Goal: Transaction & Acquisition: Purchase product/service

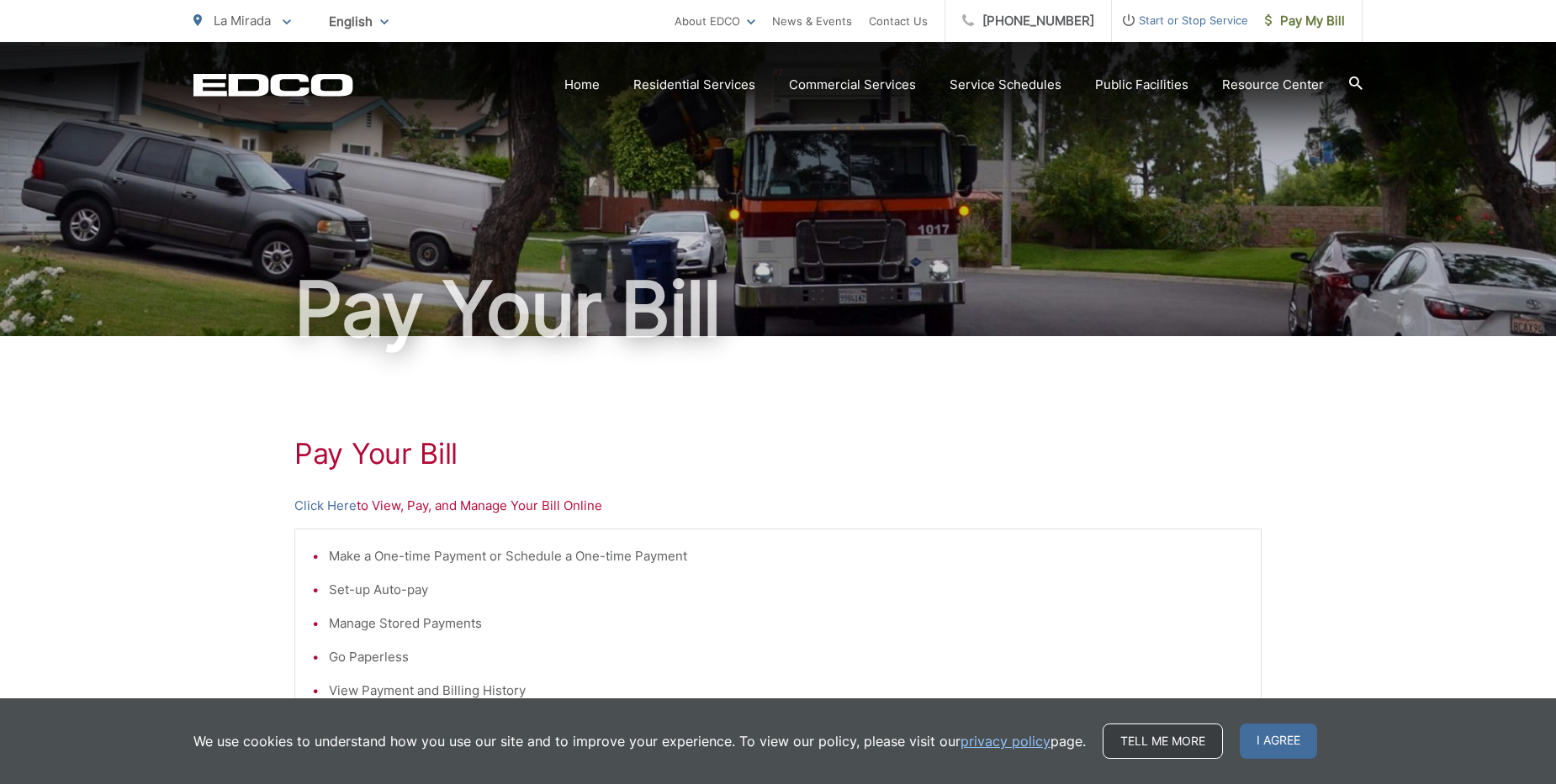
click at [1176, 740] on link "Tell me more" at bounding box center [1163, 741] width 121 height 35
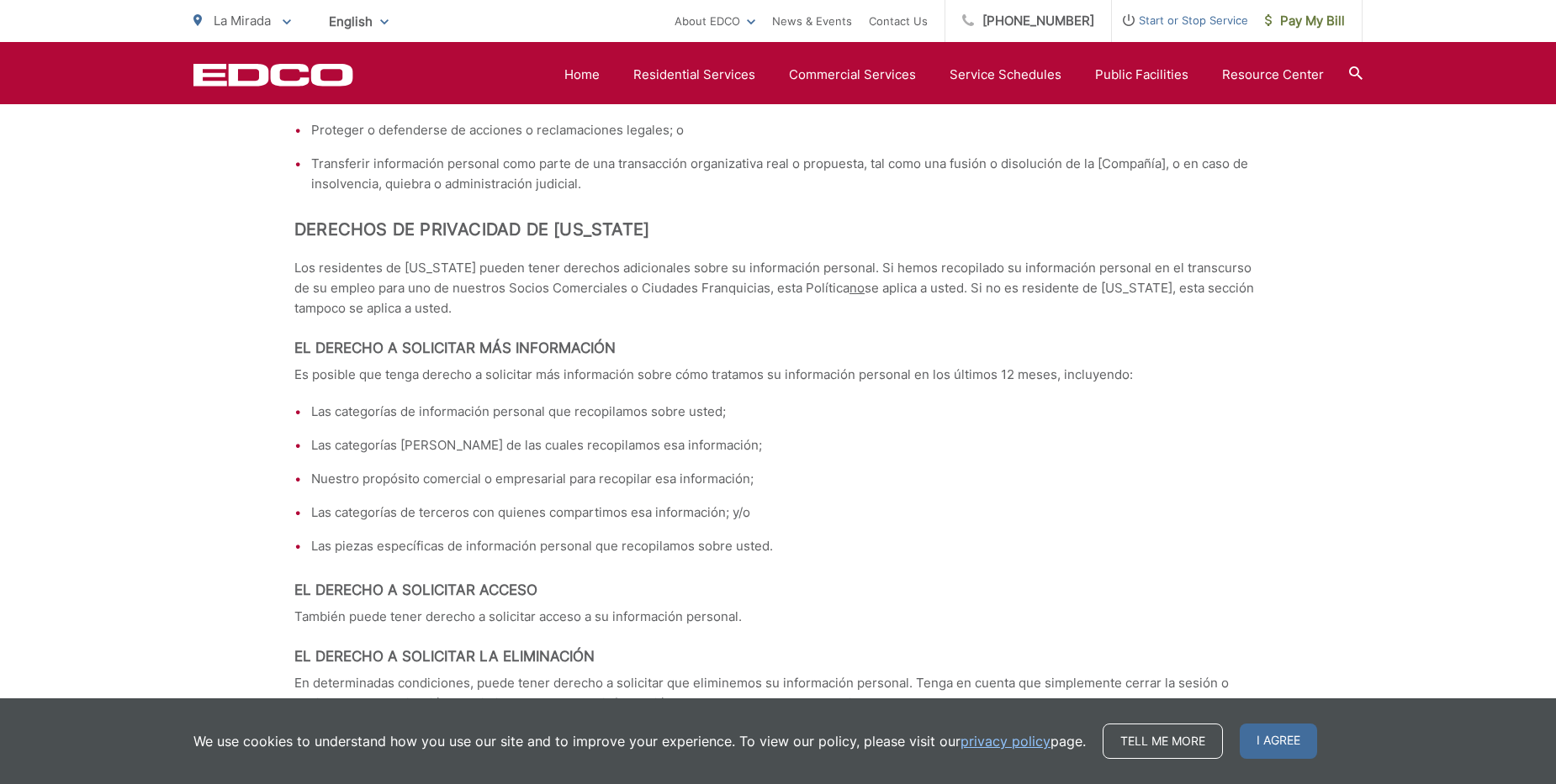
scroll to position [6725, 0]
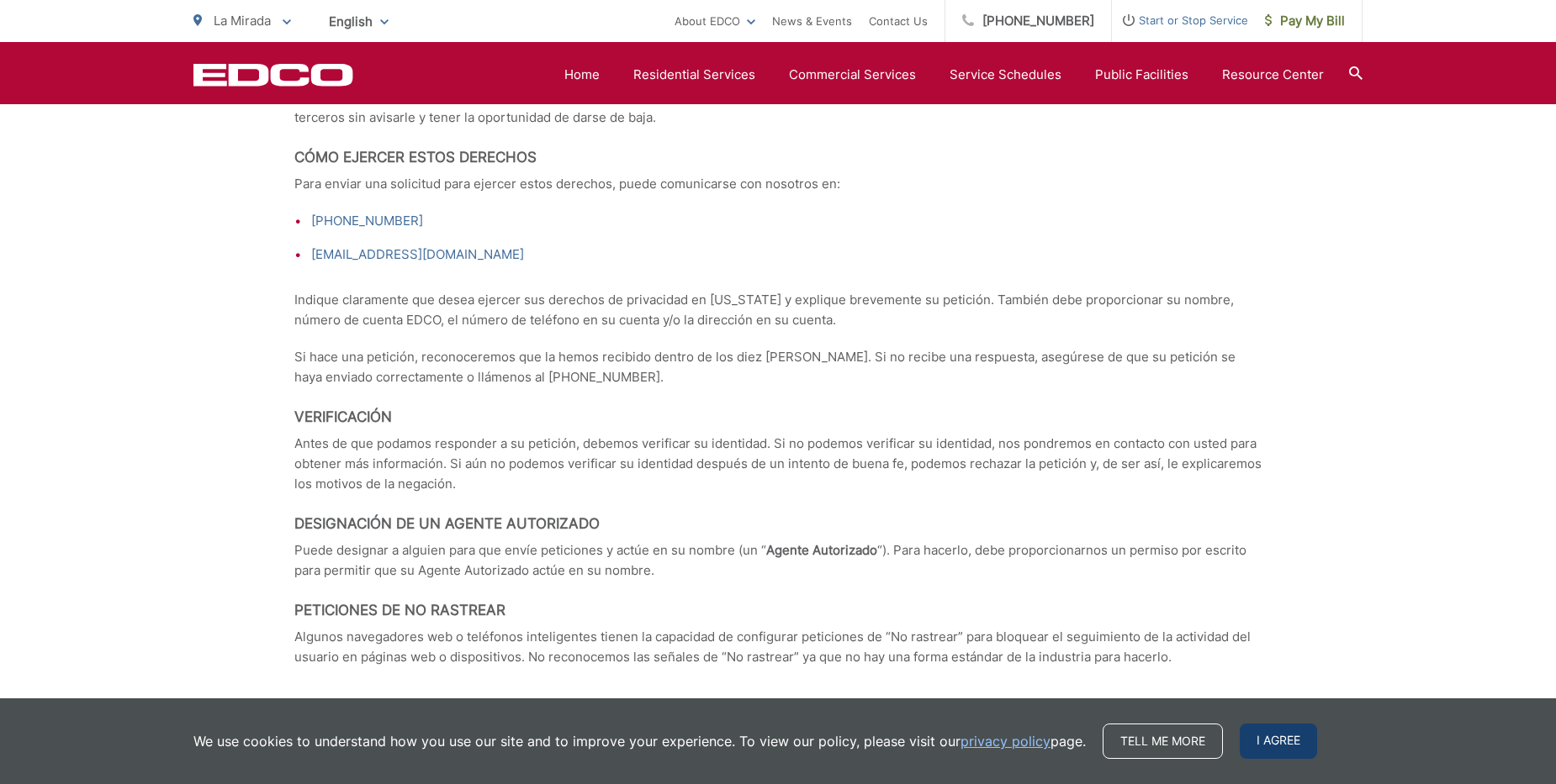
click at [1272, 744] on span "I agree" at bounding box center [1279, 741] width 78 height 35
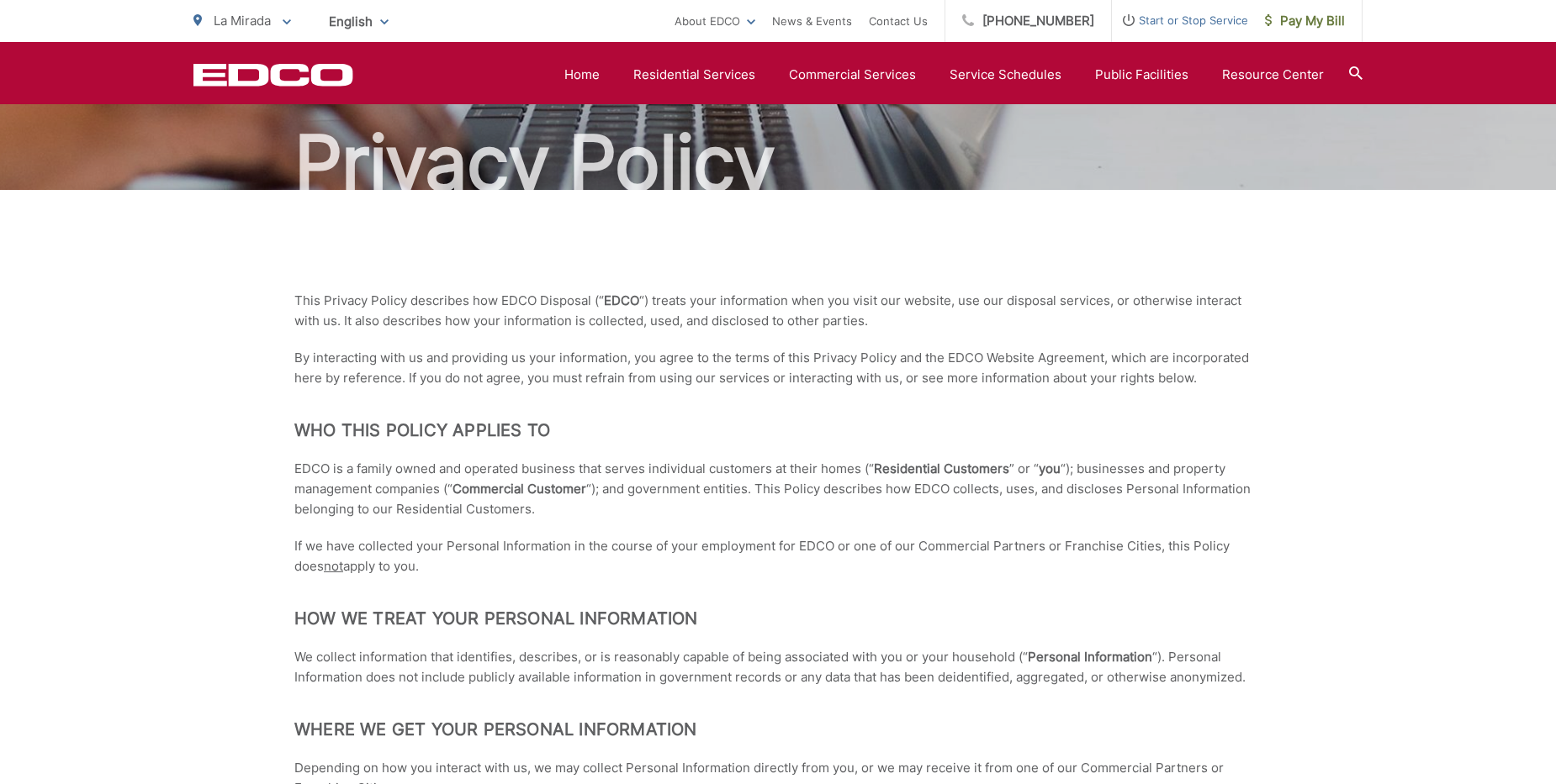
scroll to position [0, 0]
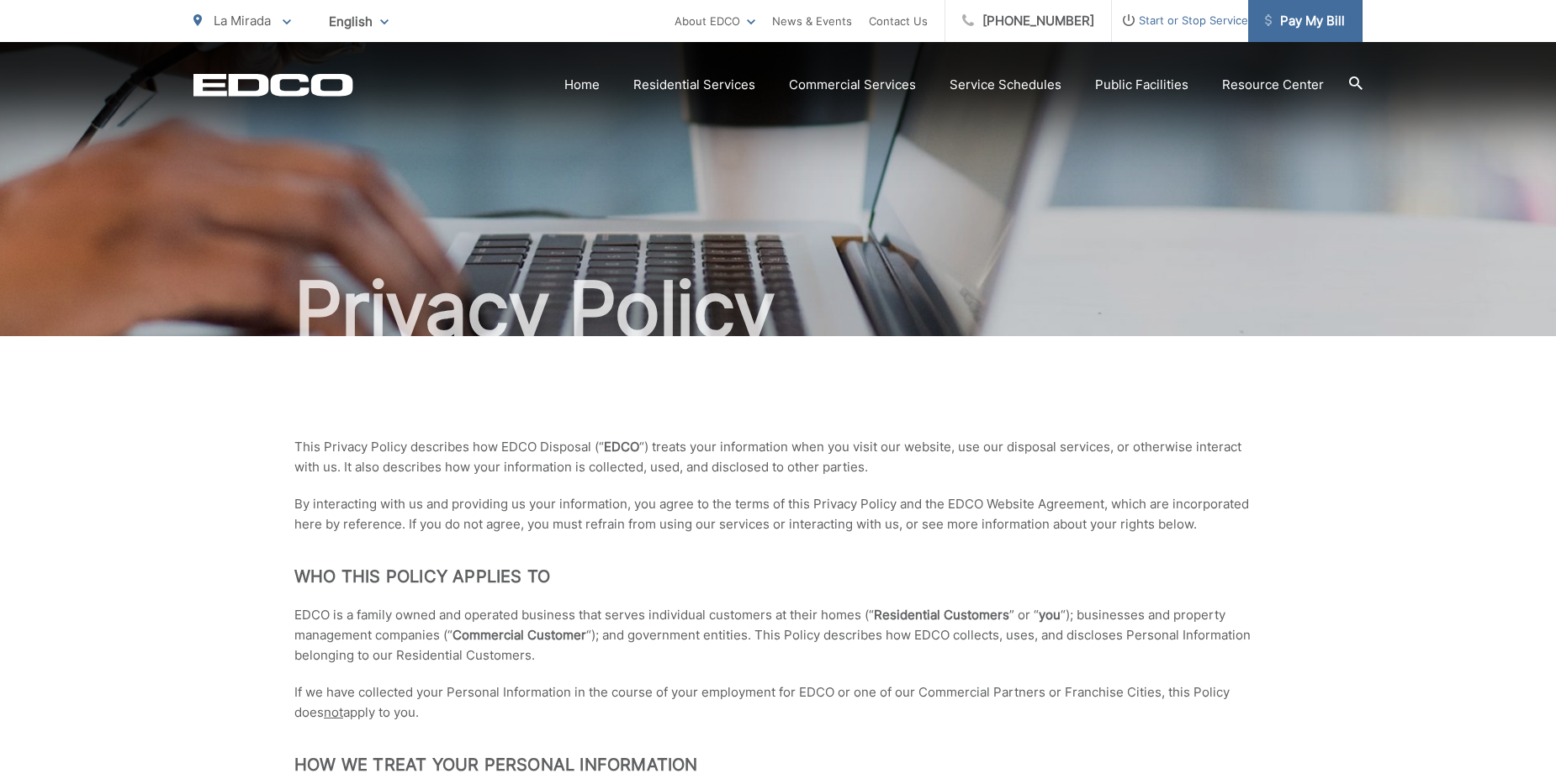
click at [1315, 24] on span "Pay My Bill" at bounding box center [1305, 20] width 80 height 20
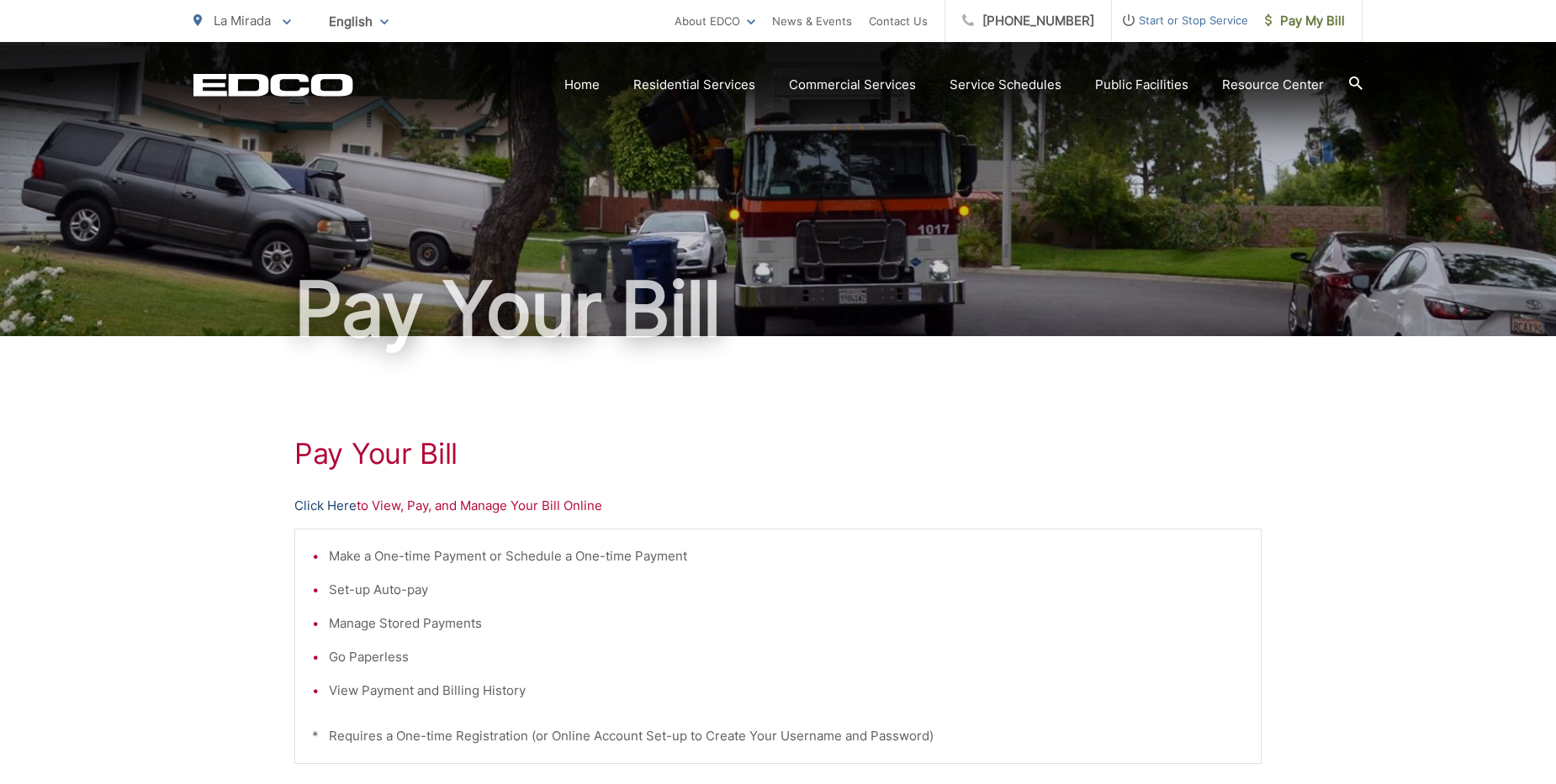
click at [323, 508] on link "Click Here" at bounding box center [325, 506] width 62 height 20
